Goal: Task Accomplishment & Management: Complete application form

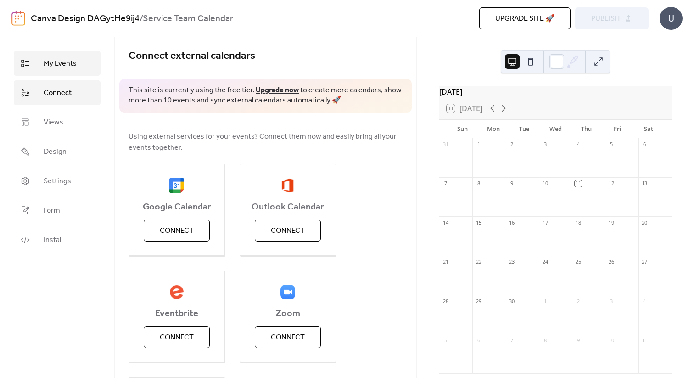
click at [56, 68] on span "My Events" at bounding box center [60, 63] width 33 height 11
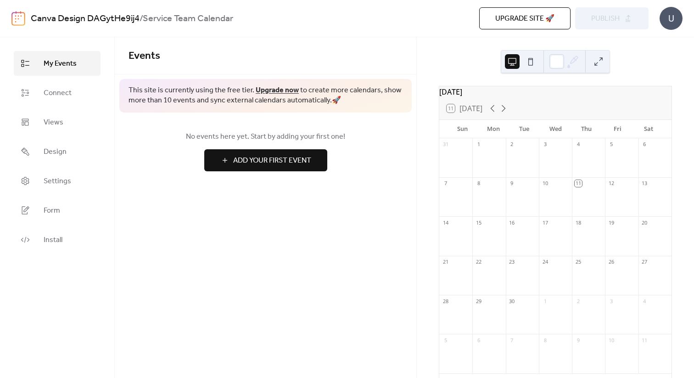
click at [306, 158] on span "Add Your First Event" at bounding box center [272, 160] width 78 height 11
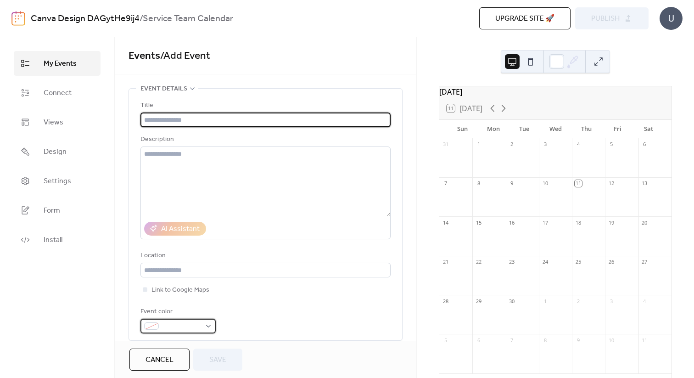
click at [195, 329] on span at bounding box center [181, 326] width 39 height 11
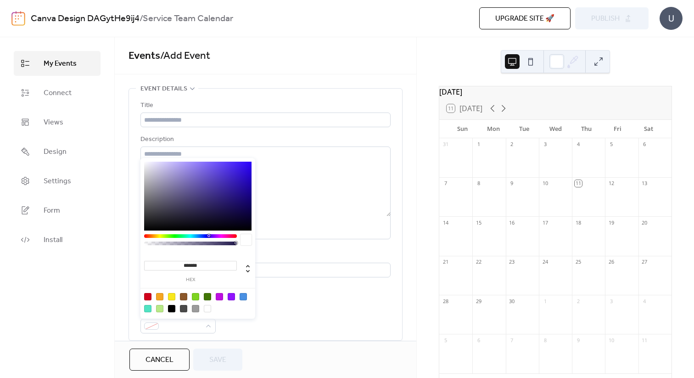
click at [218, 297] on div at bounding box center [219, 296] width 7 height 7
type input "*******"
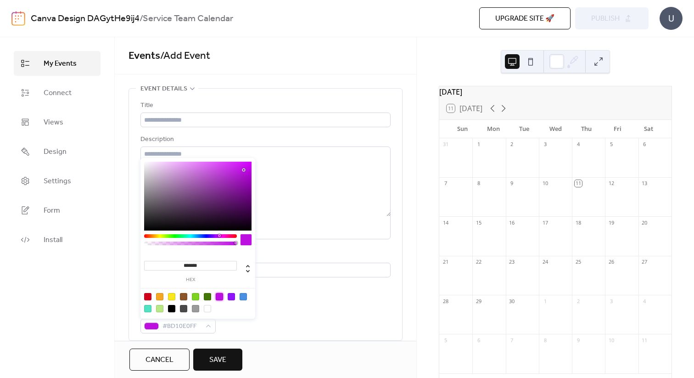
click at [271, 318] on div "Event color #BD10E0FF" at bounding box center [265, 319] width 250 height 27
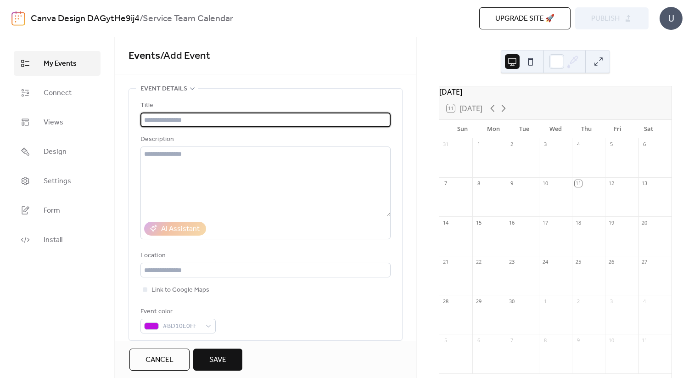
click at [206, 121] on input "text" at bounding box center [265, 119] width 250 height 15
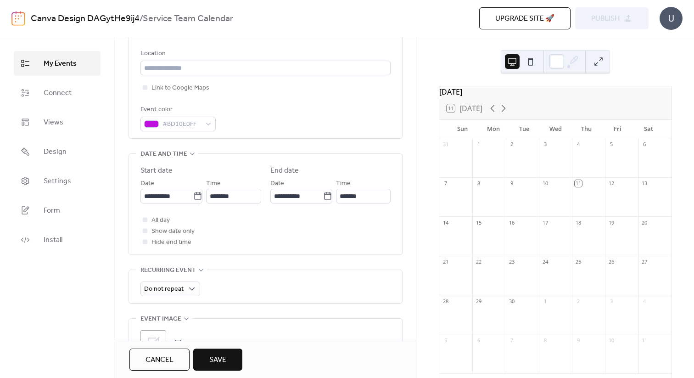
scroll to position [225, 0]
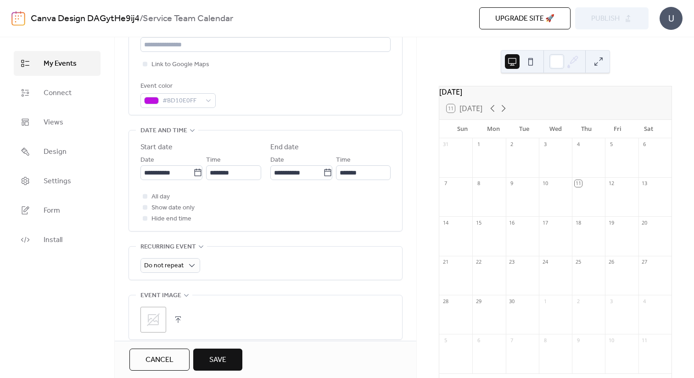
type input "*********"
click at [224, 359] on span "Save" at bounding box center [217, 359] width 17 height 11
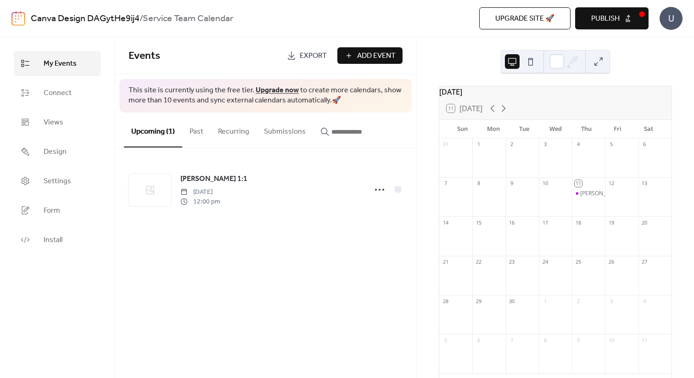
click at [631, 18] on button "Publish" at bounding box center [611, 18] width 73 height 22
